Goal: Information Seeking & Learning: Learn about a topic

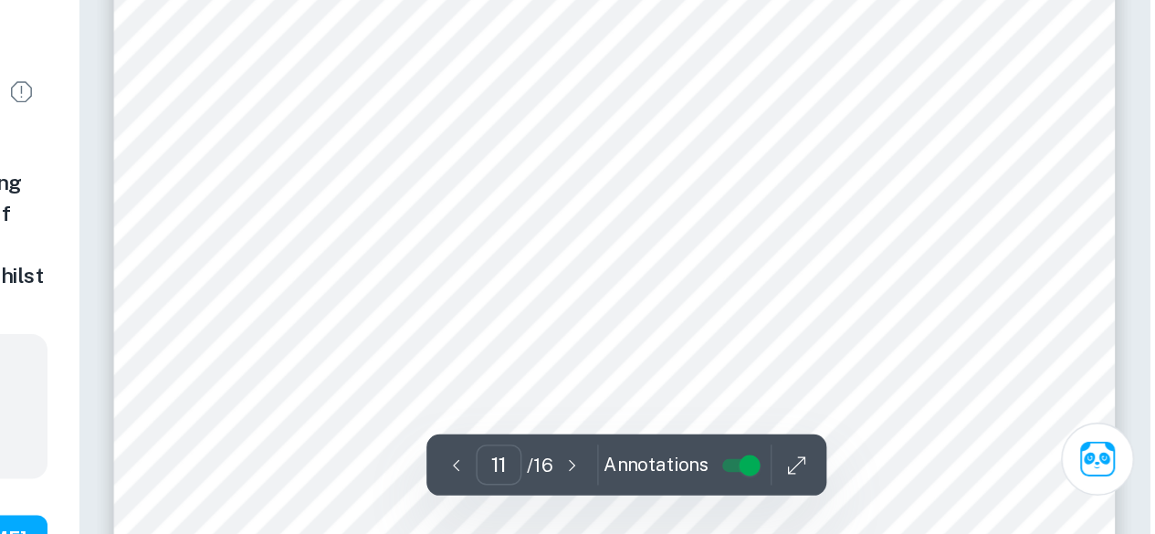
scroll to position [9765, 0]
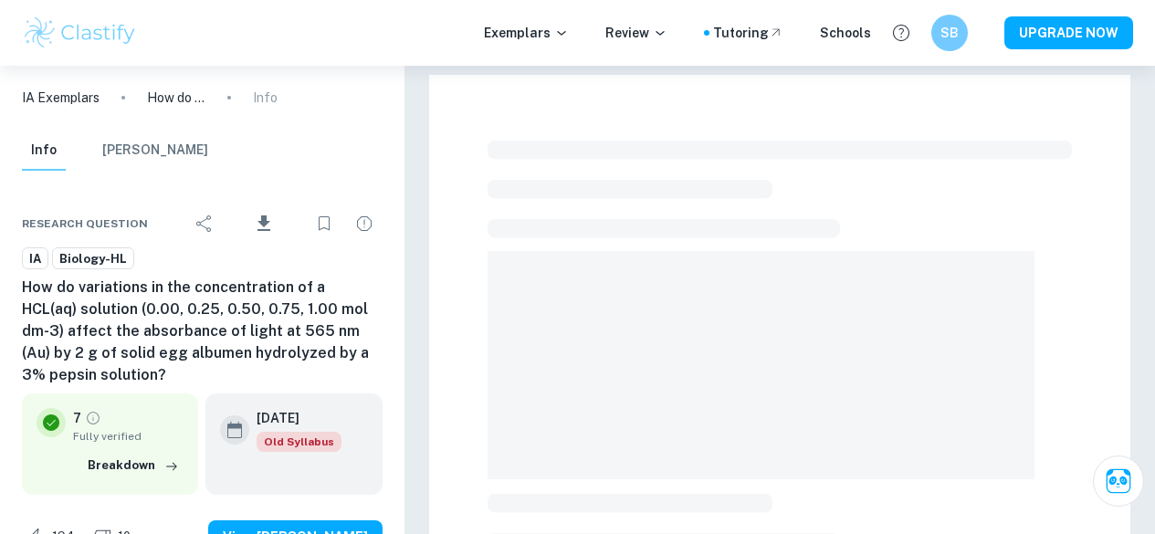
scroll to position [541, 0]
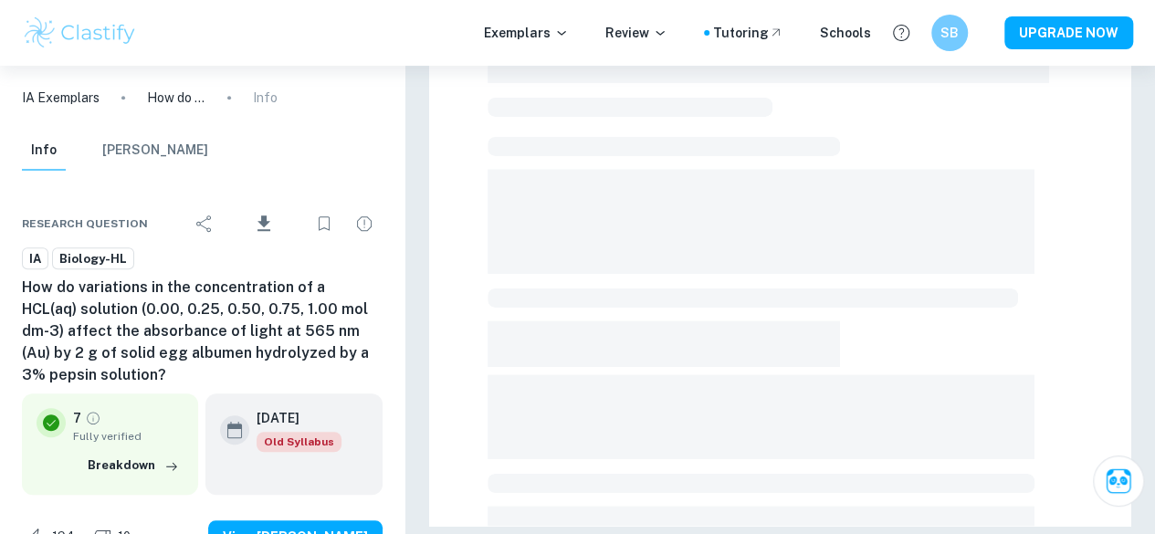
checkbox input "true"
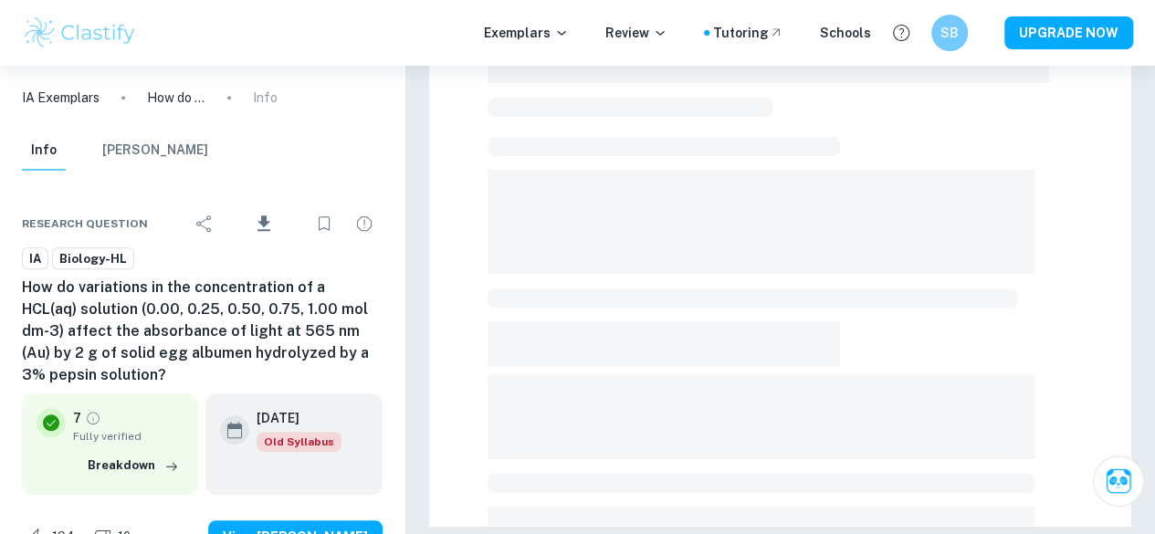
scroll to position [0, 0]
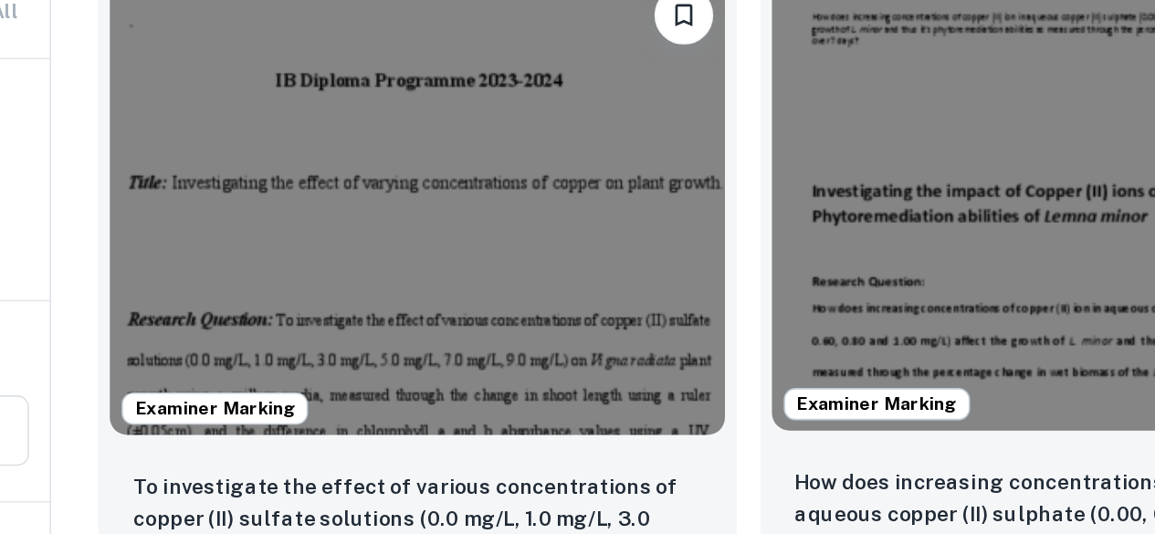
scroll to position [593, 0]
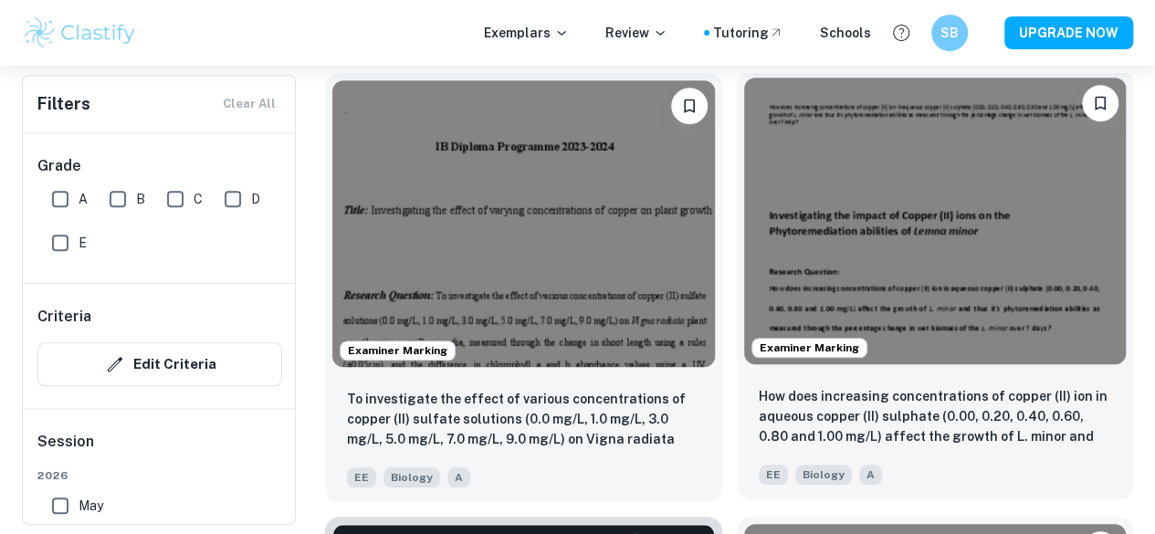
click at [765, 227] on img at bounding box center [935, 221] width 383 height 287
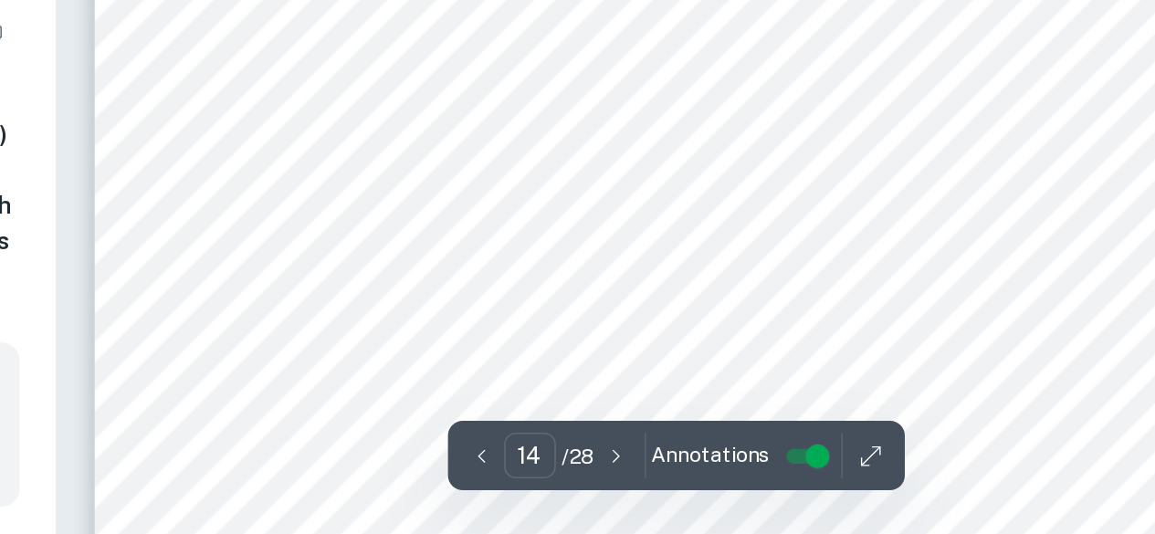
scroll to position [12543, 0]
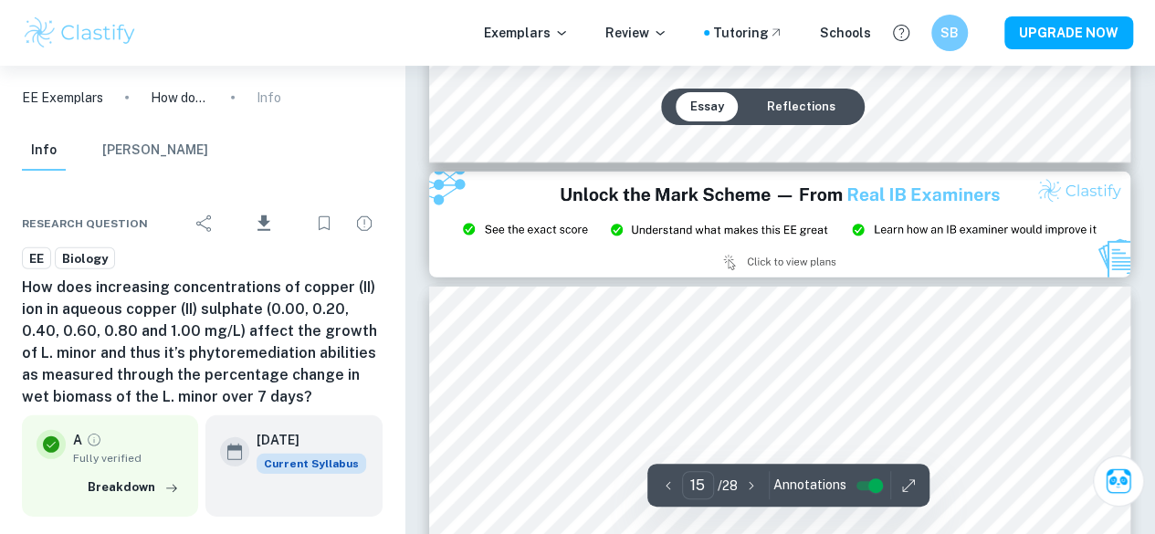
type input "14"
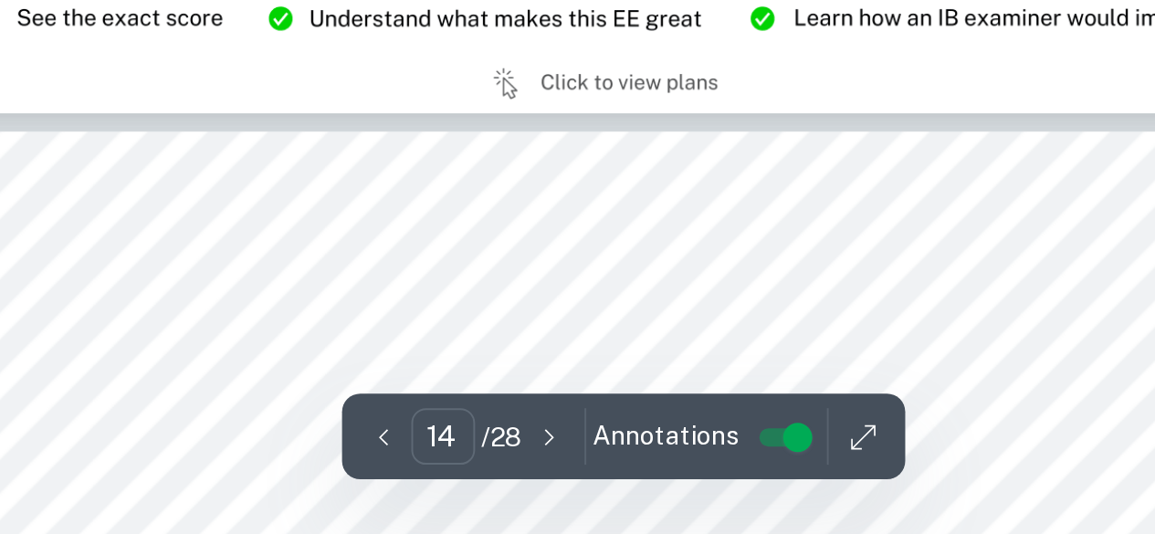
scroll to position [12914, 0]
